Goal: Information Seeking & Learning: Find specific fact

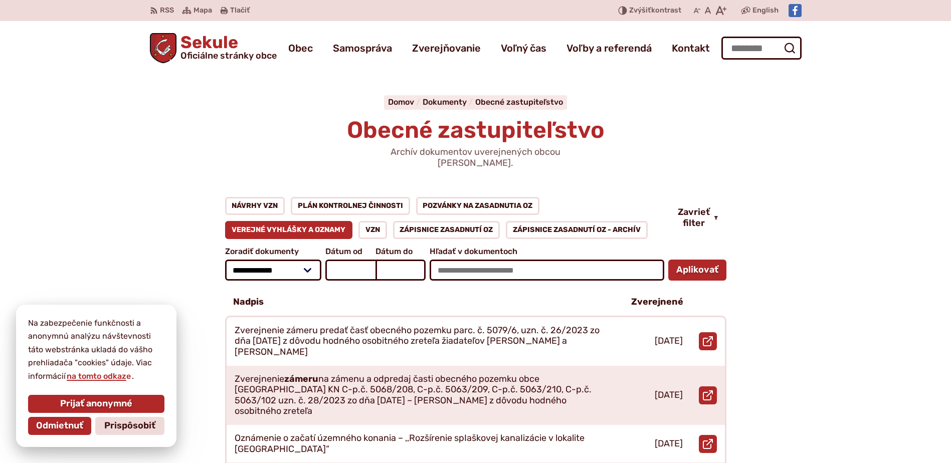
click at [290, 221] on link "Verejné vyhlášky a oznamy" at bounding box center [289, 230] width 128 height 18
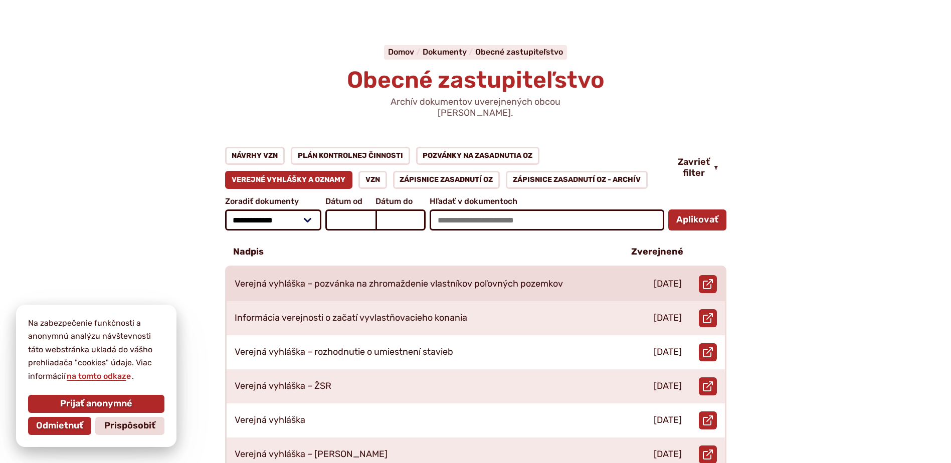
scroll to position [100, 0]
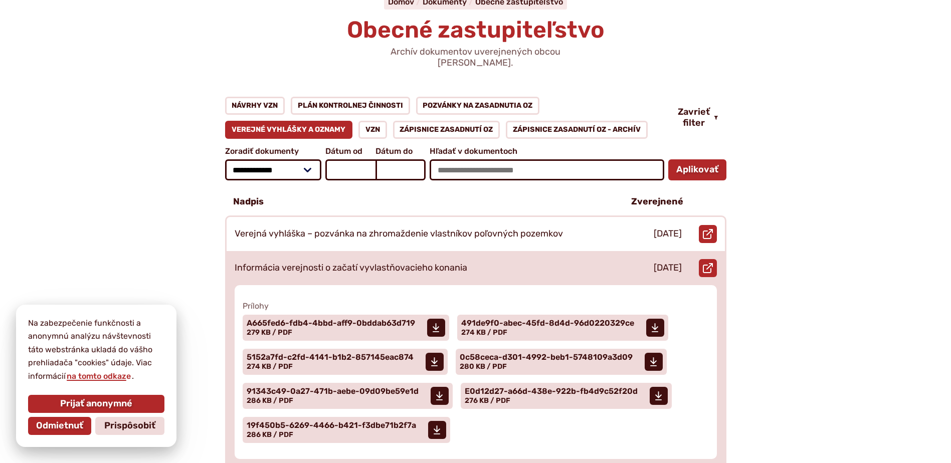
click at [428, 263] on p "Informácia verejnosti o začatí vyvlastňovacieho konania" at bounding box center [351, 268] width 233 height 11
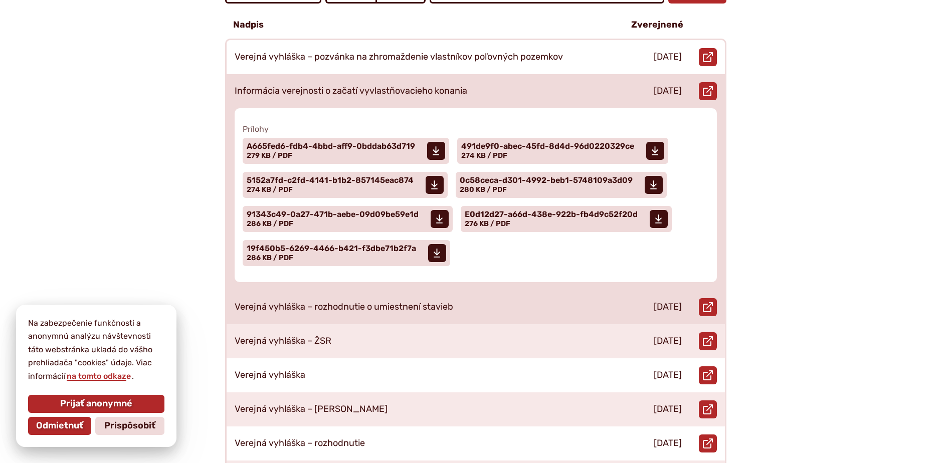
scroll to position [301, 0]
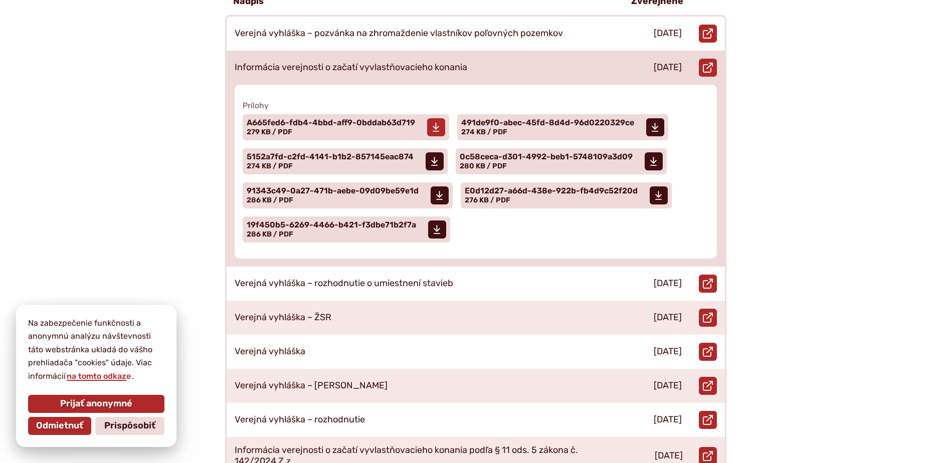
click at [390, 119] on span "A665fed6-fdb4-4bbd-aff9-0bddab63d719" at bounding box center [331, 123] width 168 height 8
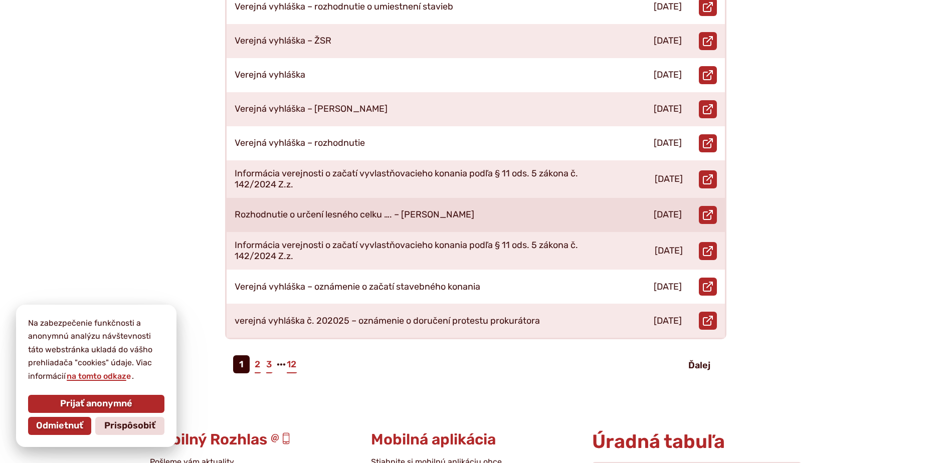
scroll to position [602, 0]
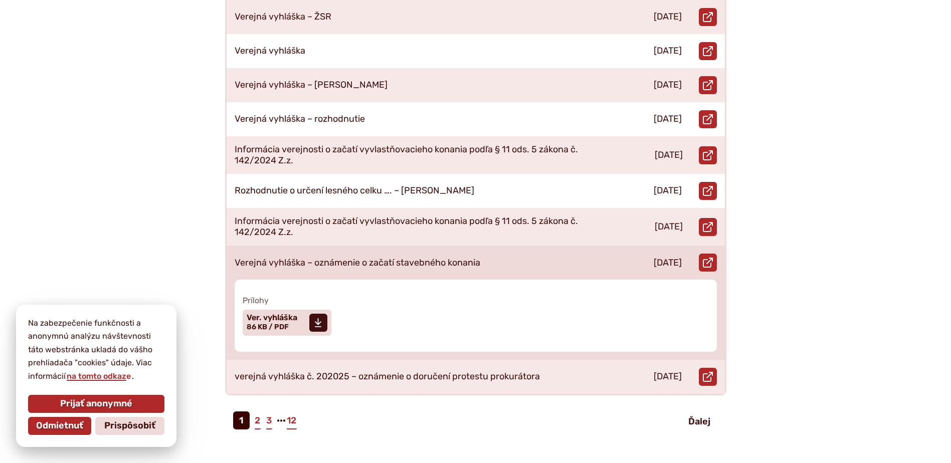
click at [425, 258] on p "Verejná vyhláška – oznámenie o začatí stavebného konania" at bounding box center [358, 263] width 246 height 11
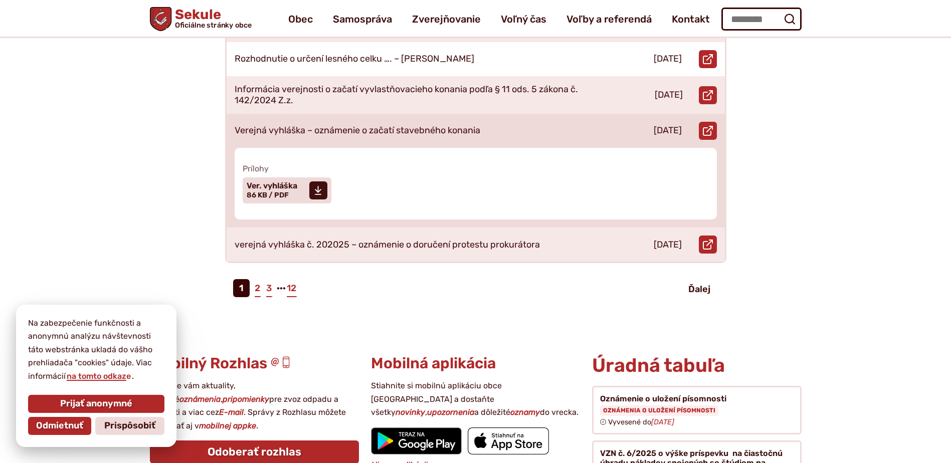
scroll to position [501, 0]
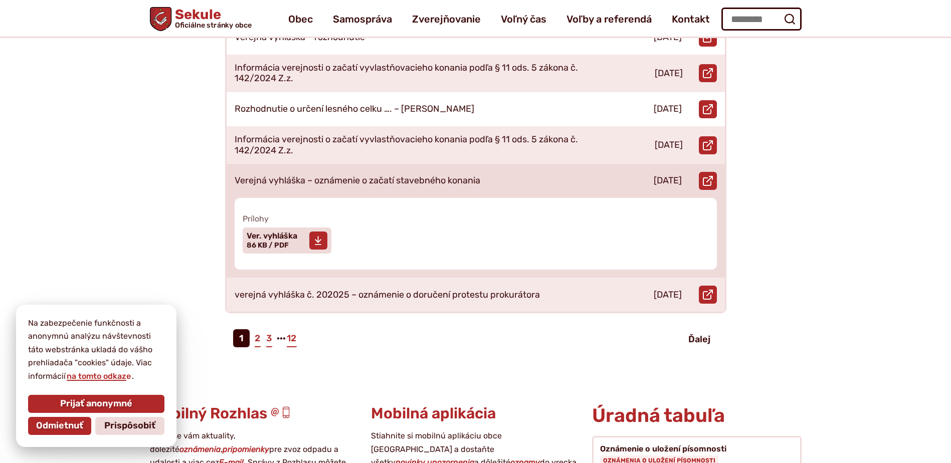
click at [279, 241] on span "Veľkosť a typ súboru 86 KB / PDF" at bounding box center [268, 245] width 42 height 9
